Goal: Find specific page/section: Find specific page/section

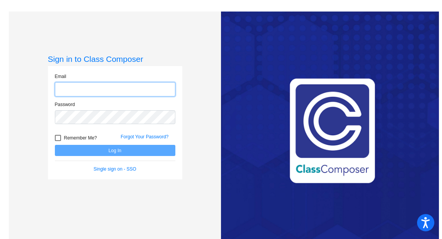
type input "[EMAIL_ADDRESS][DOMAIN_NAME]"
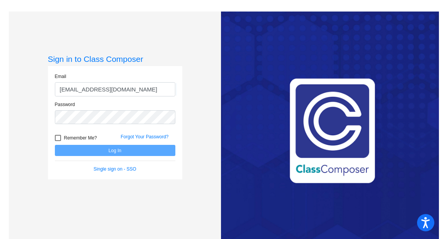
click at [58, 140] on div at bounding box center [58, 138] width 6 height 6
click at [58, 141] on input "Remember Me?" at bounding box center [58, 141] width 0 height 0
checkbox input "true"
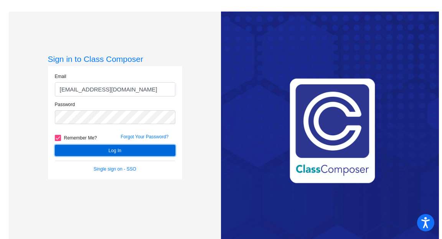
click at [65, 149] on button "Log In" at bounding box center [115, 150] width 121 height 11
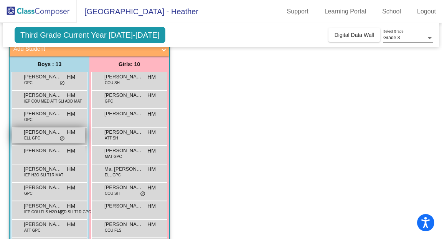
scroll to position [54, 0]
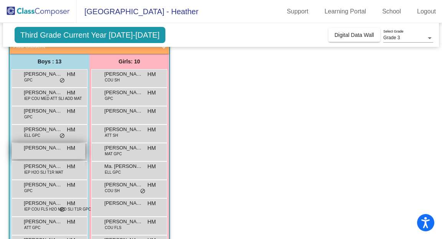
click at [53, 150] on span "[PERSON_NAME]" at bounding box center [43, 148] width 38 height 8
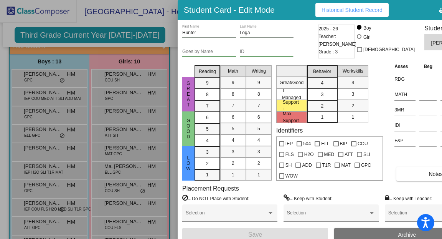
click at [345, 11] on span "Historical Student Record" at bounding box center [352, 10] width 61 height 6
